Goal: Find specific page/section: Find specific page/section

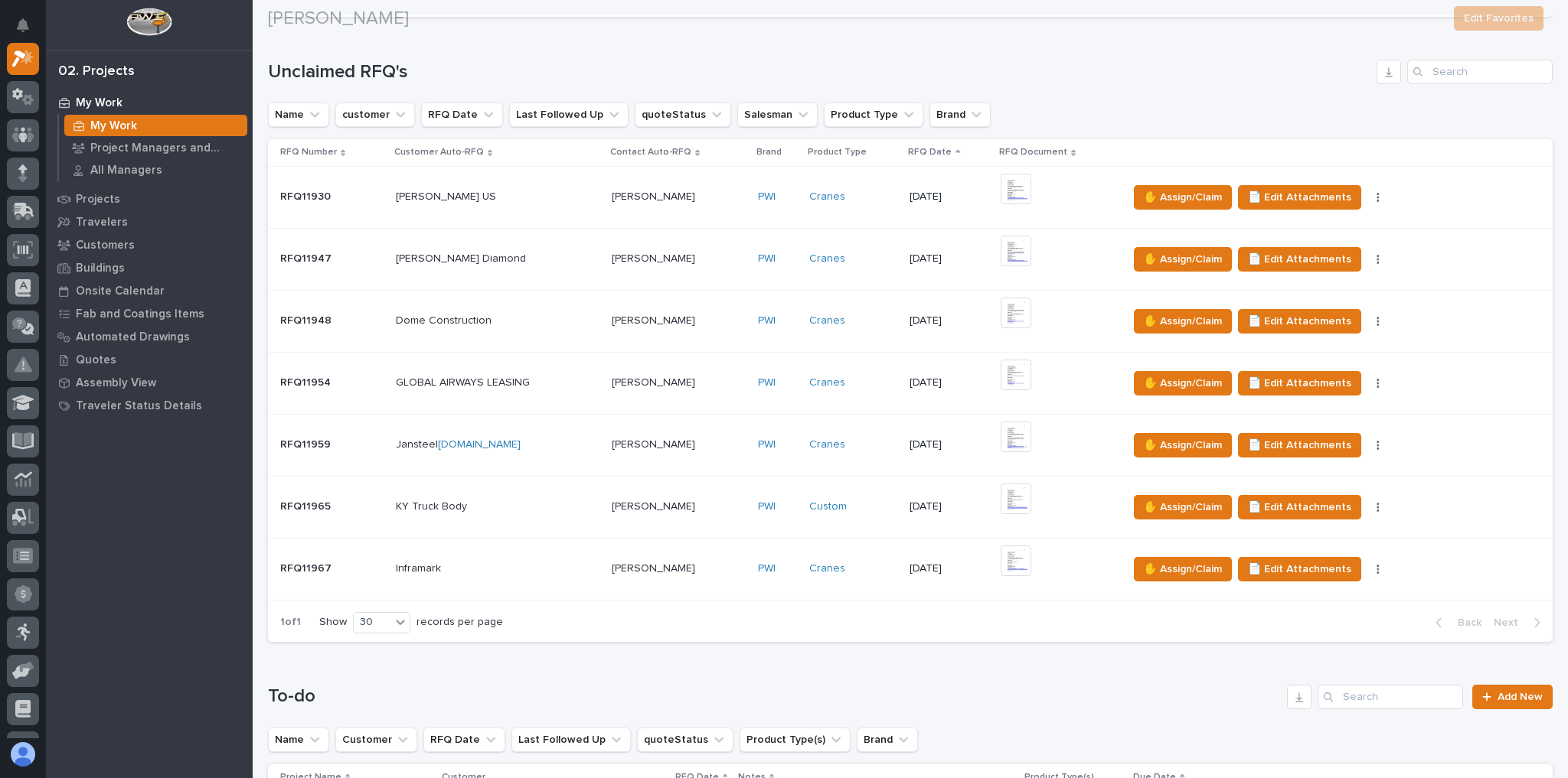
click at [861, 564] on div "Cranes" at bounding box center [853, 568] width 89 height 13
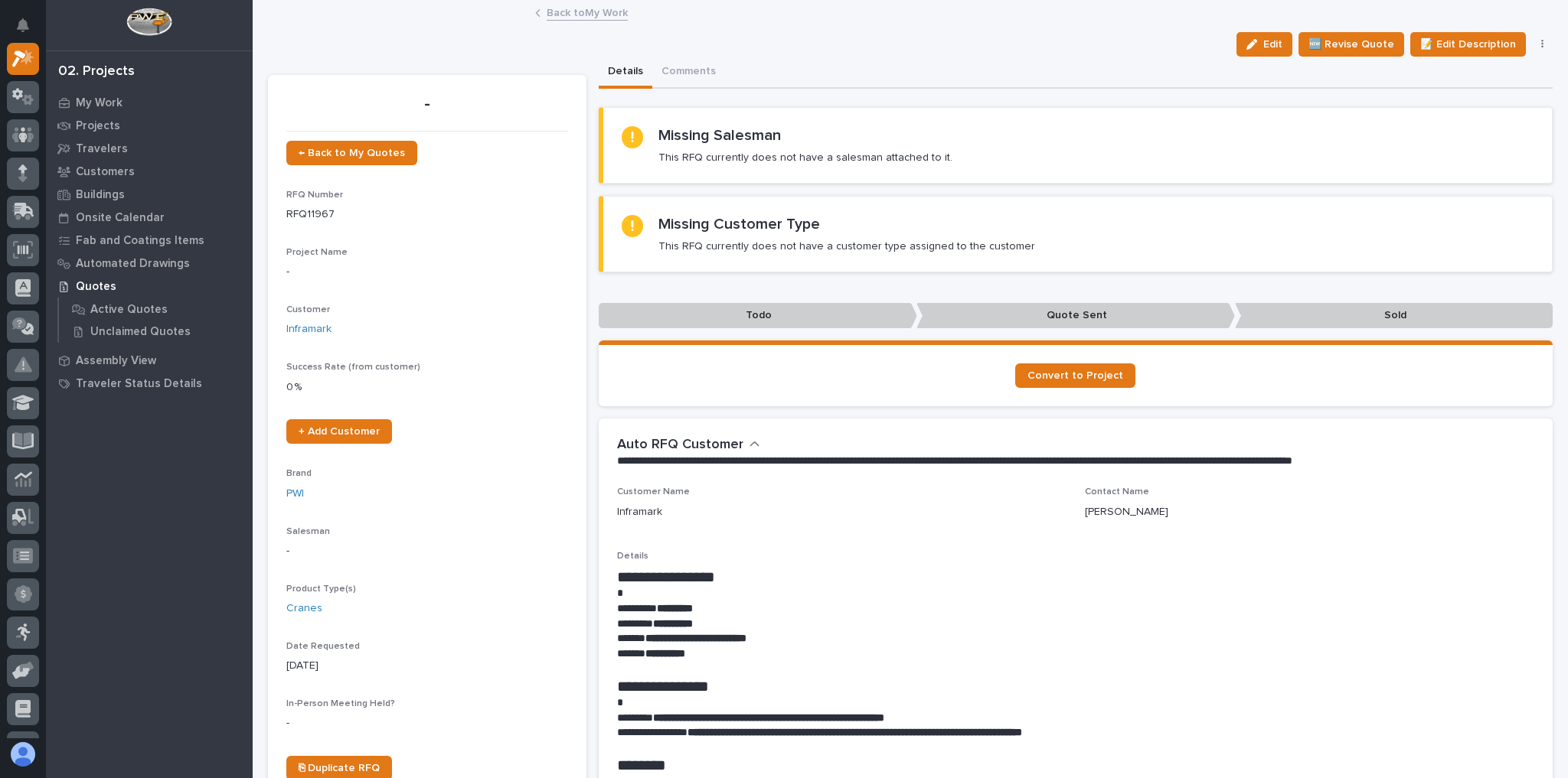
click at [578, 16] on link "Back to My Work" at bounding box center [587, 12] width 81 height 17
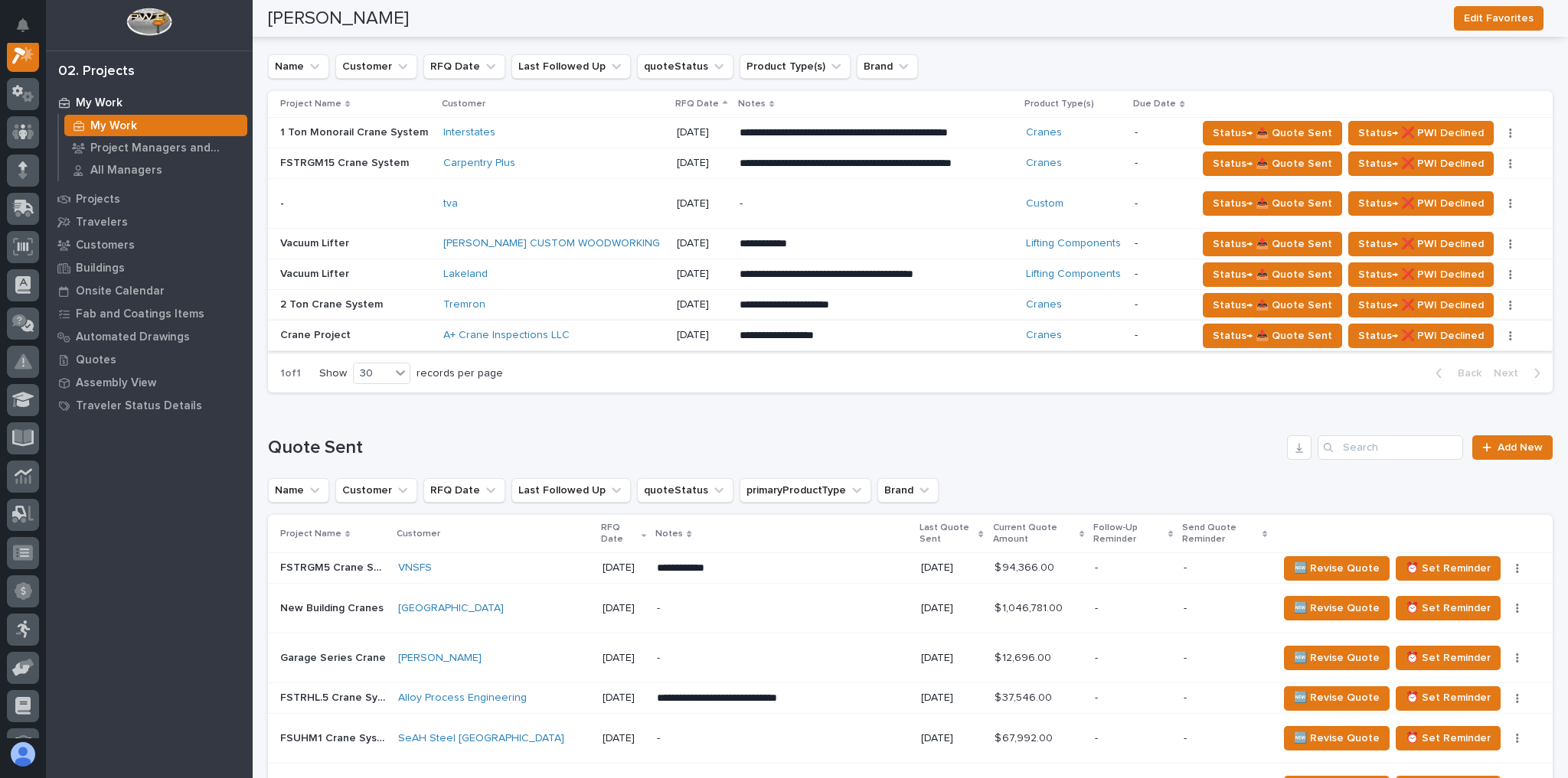
scroll to position [1224, 0]
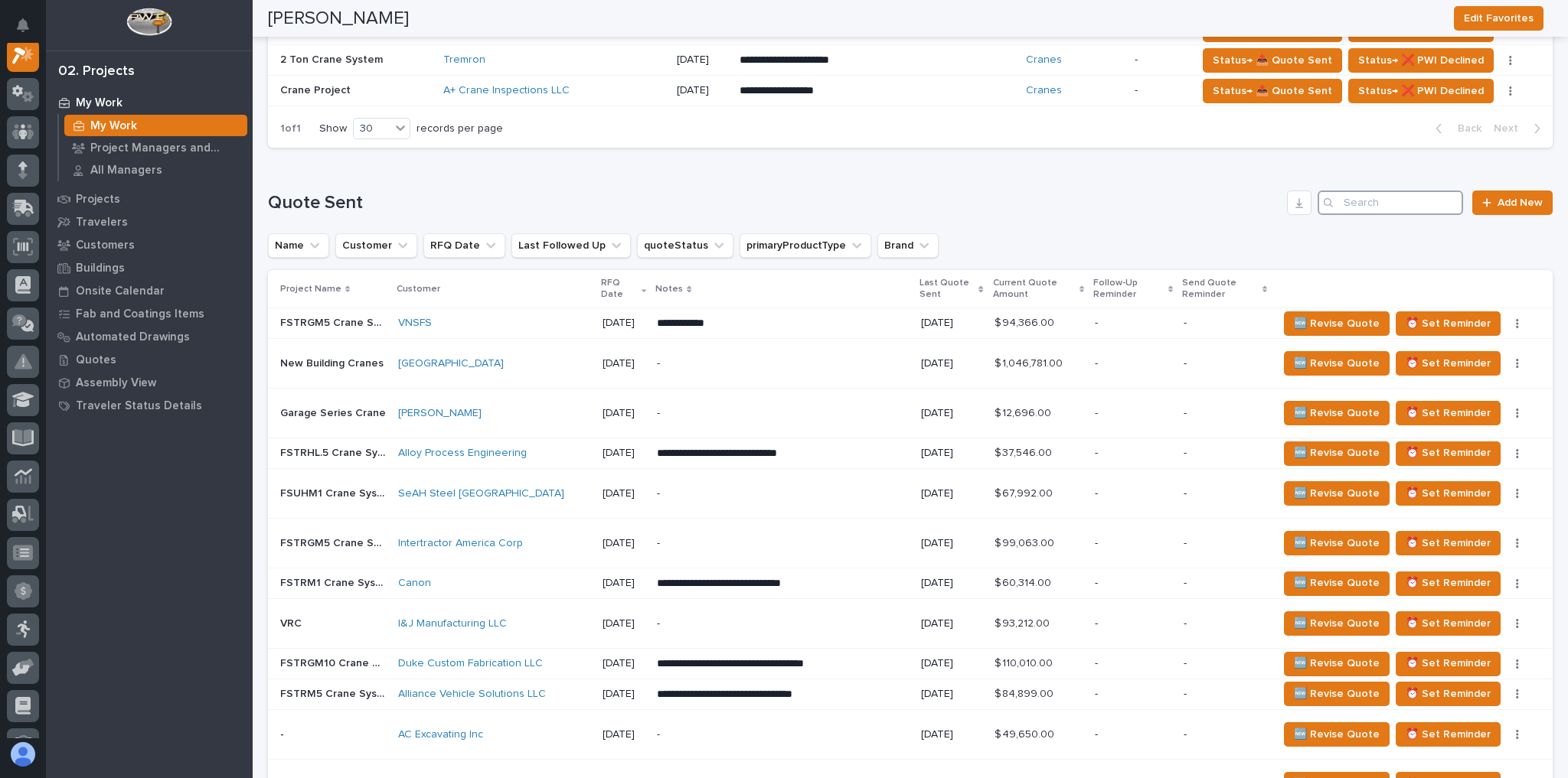
click at [1368, 190] on input "Search" at bounding box center [1390, 202] width 145 height 24
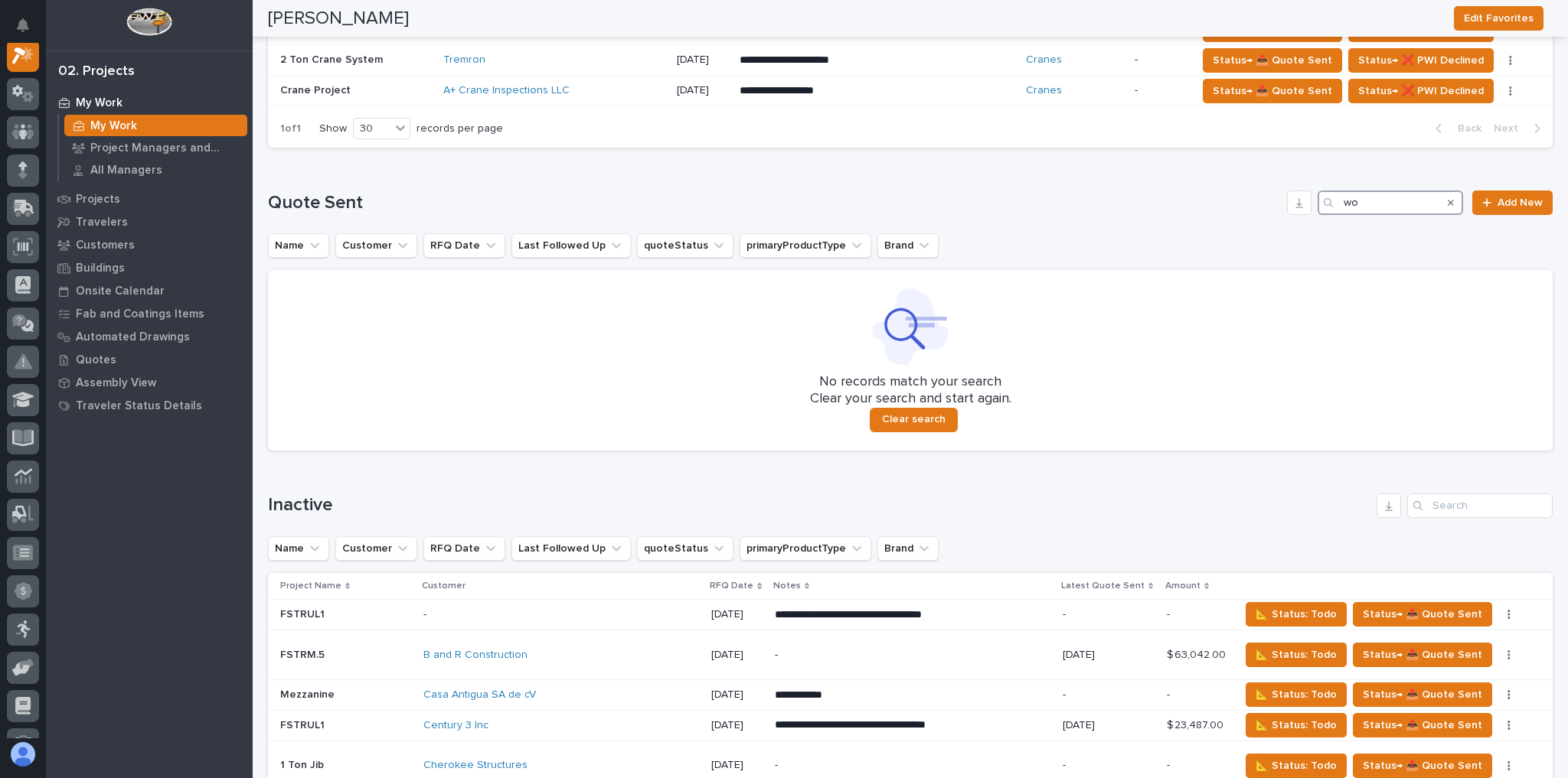
type input "w"
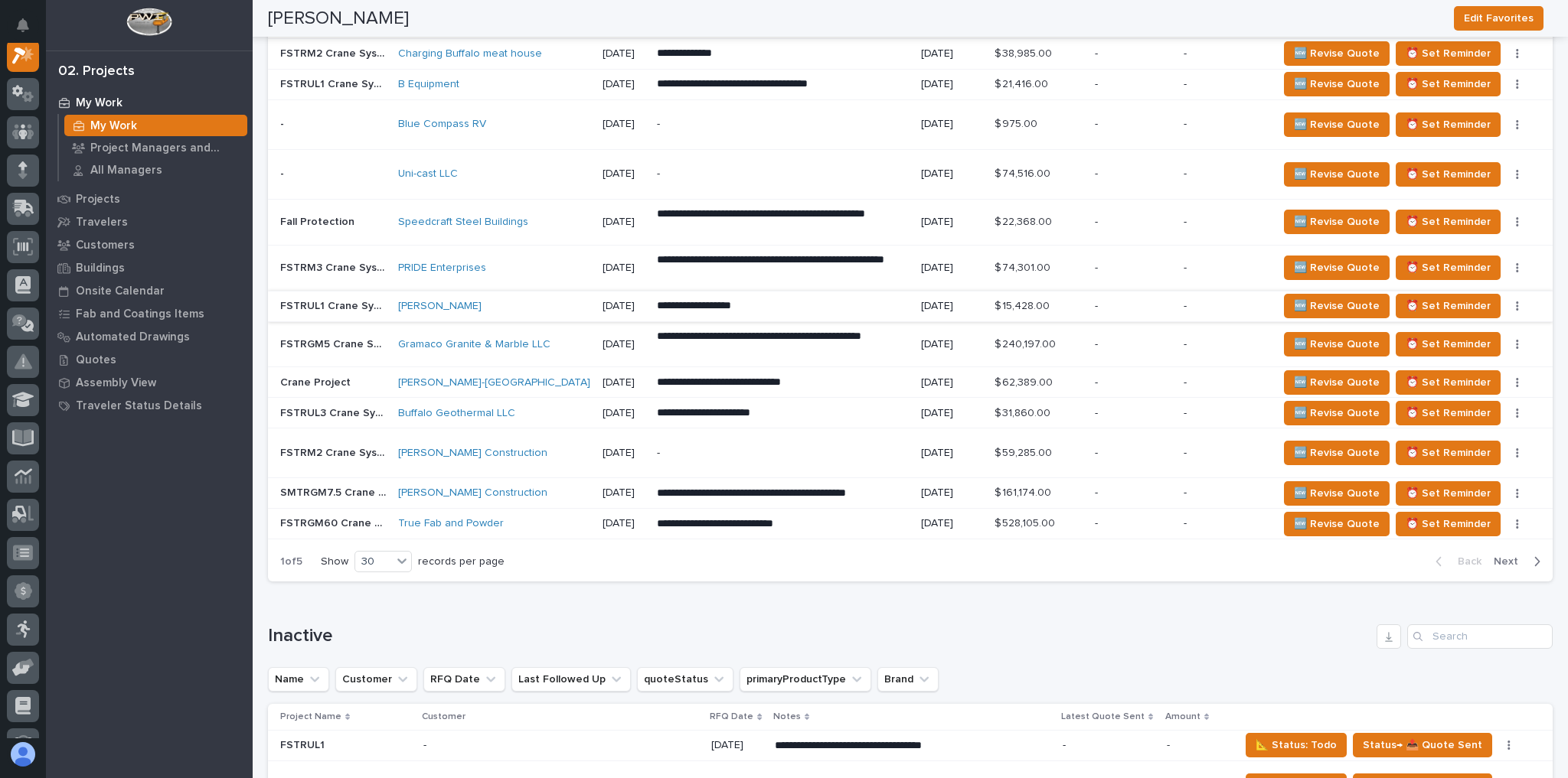
scroll to position [2448, 0]
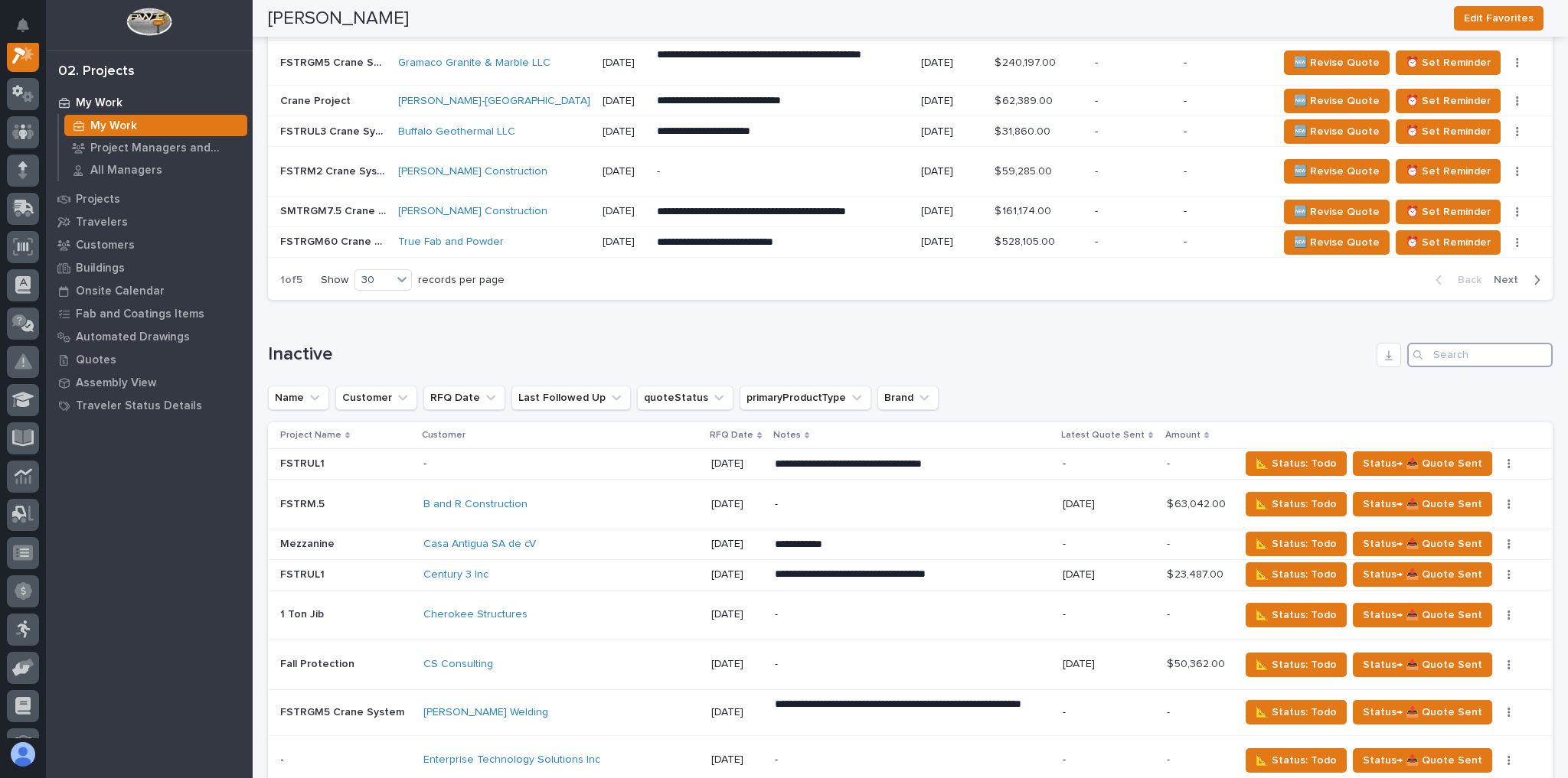
click at [1465, 349] on input "Search" at bounding box center [1480, 354] width 145 height 24
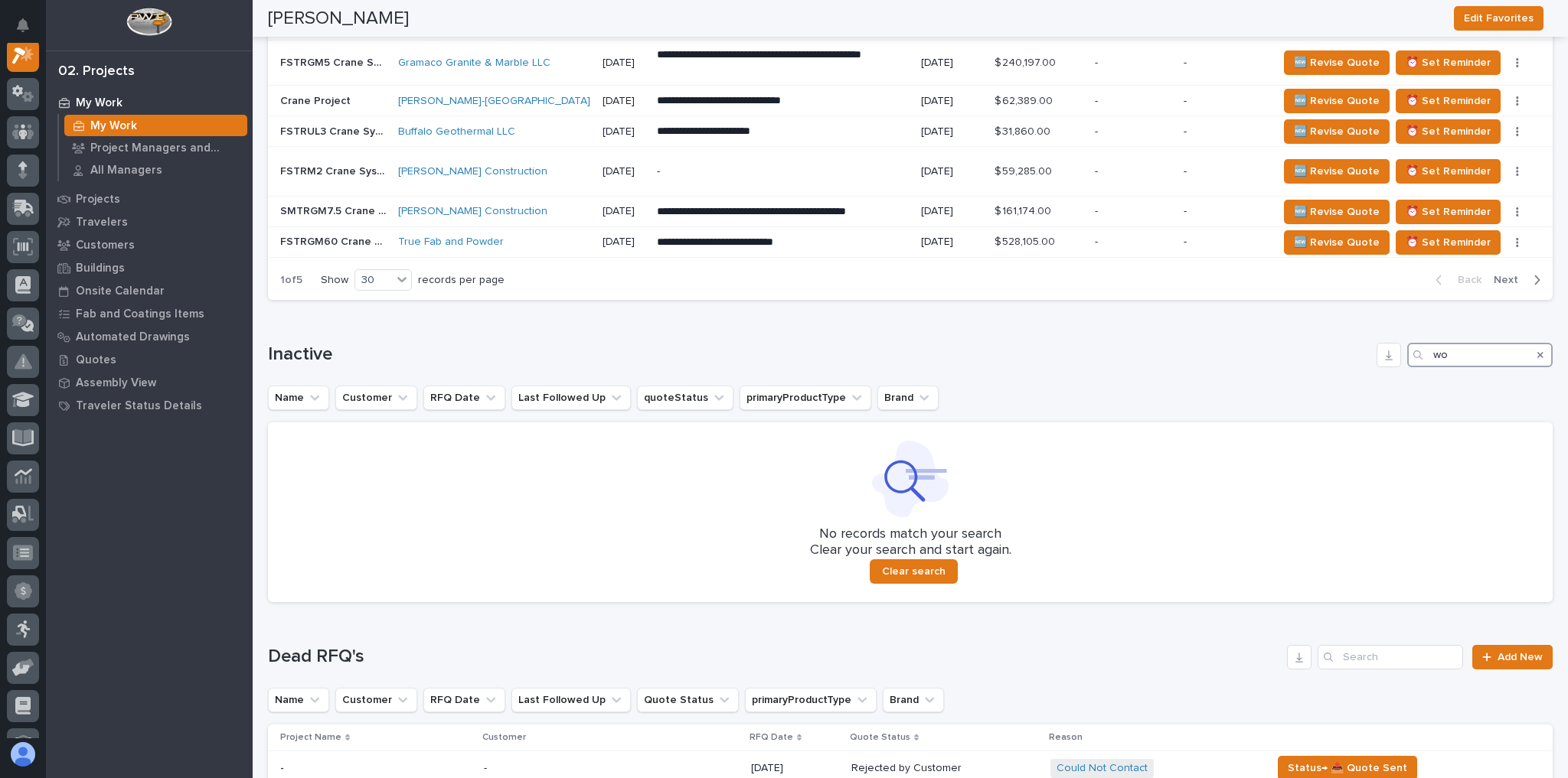
type input "w"
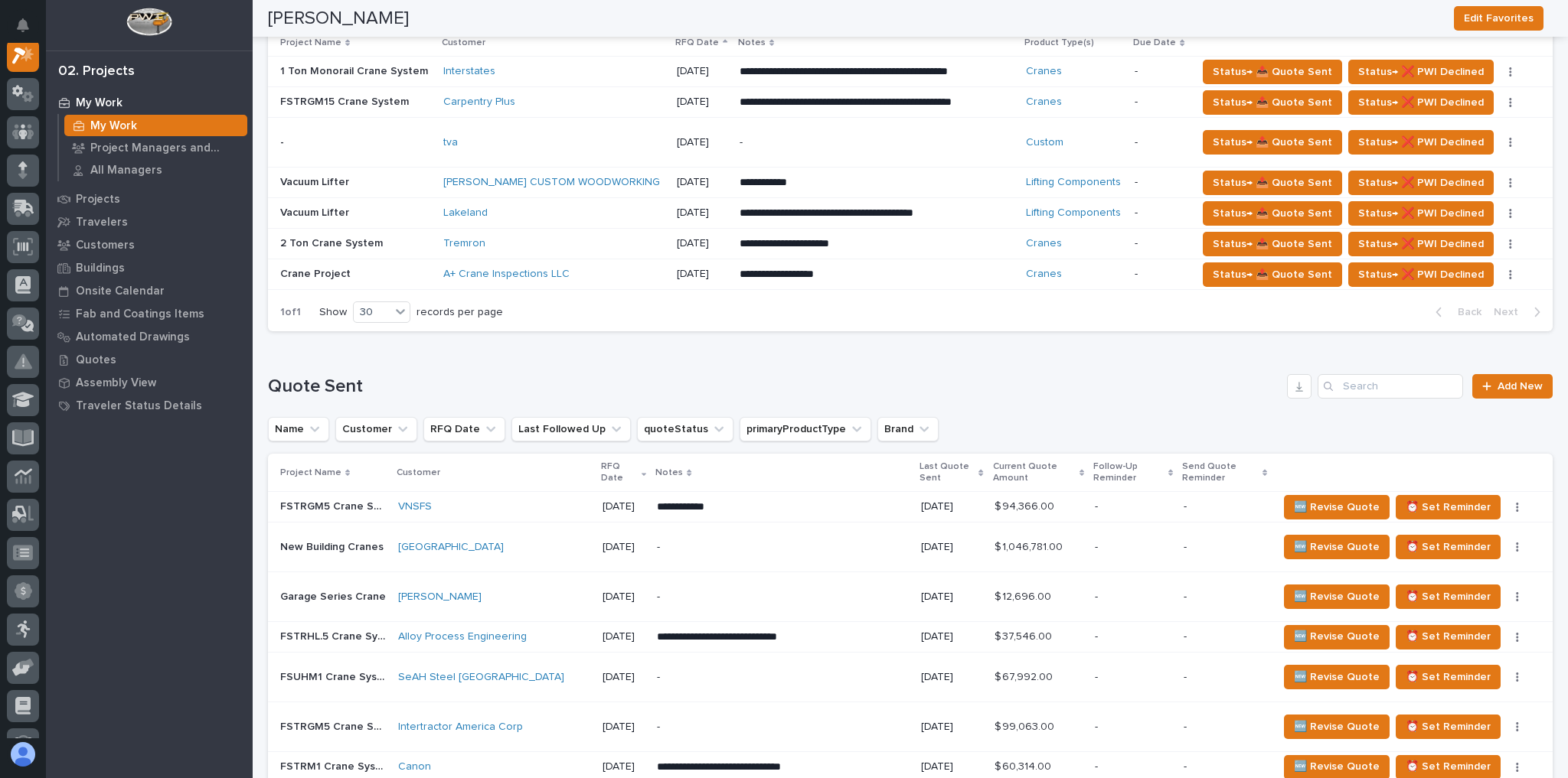
scroll to position [1041, 0]
click at [1380, 389] on input "Search" at bounding box center [1390, 386] width 145 height 24
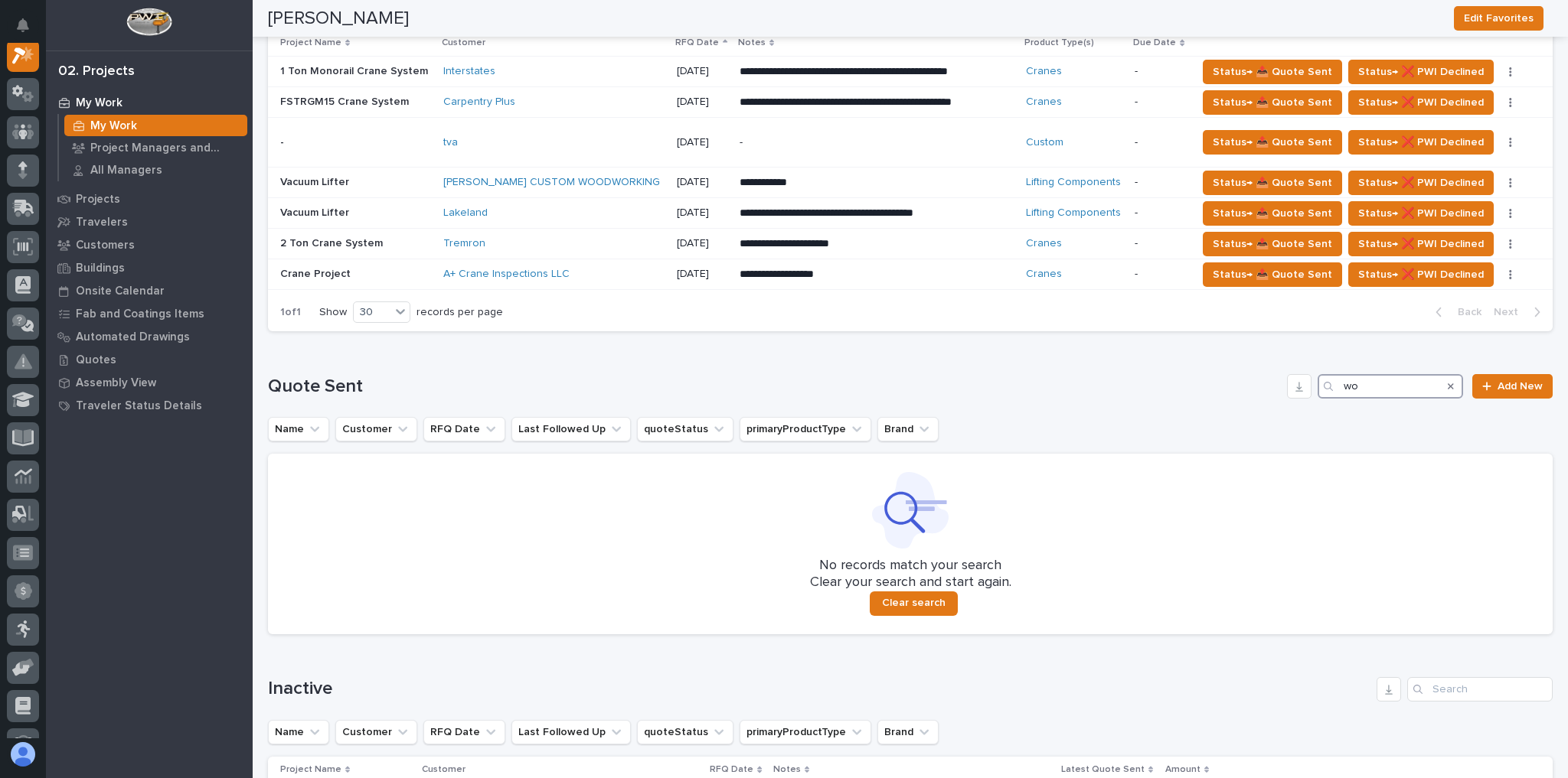
type input "w"
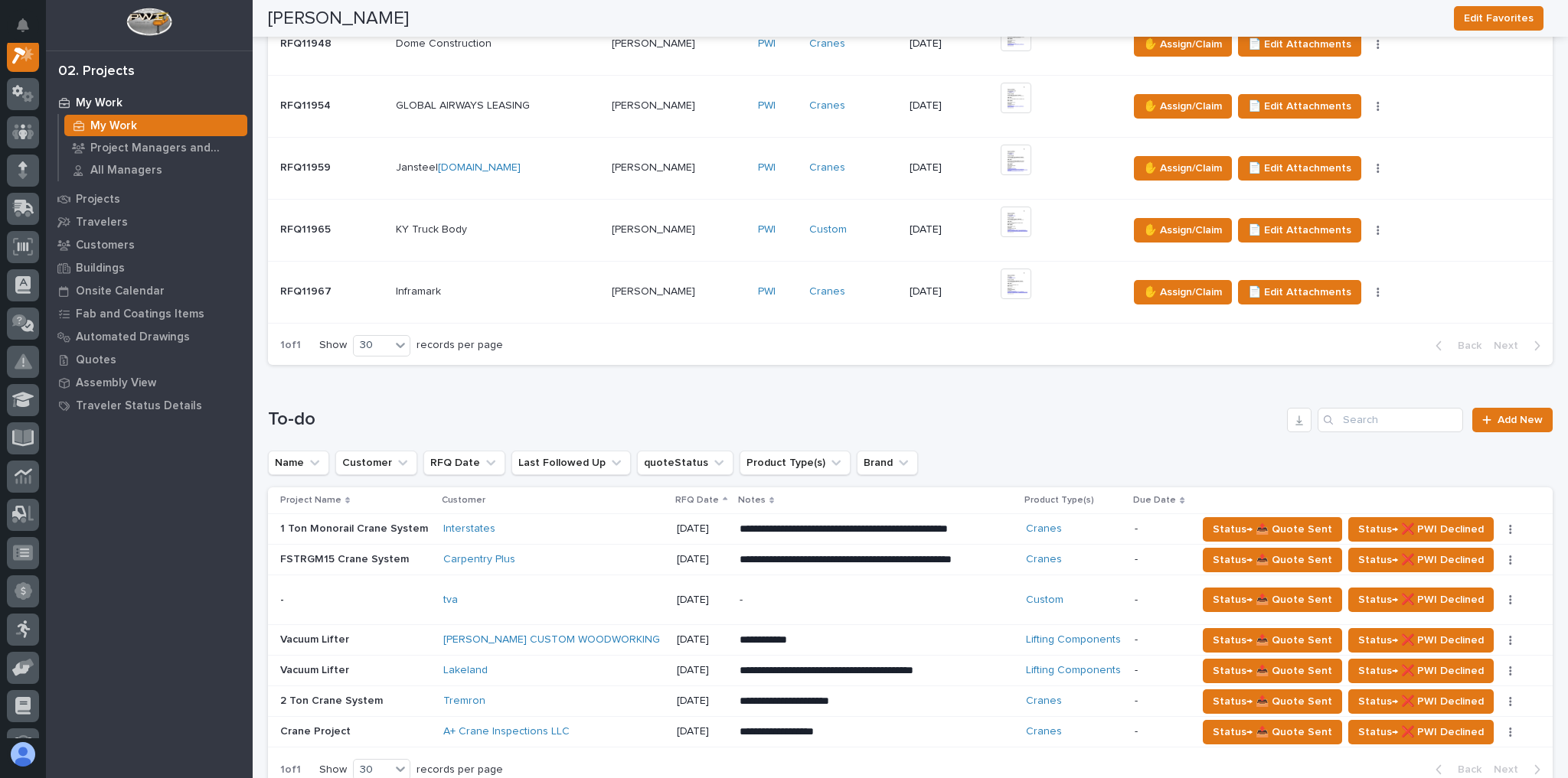
scroll to position [0, 0]
